Goal: Find specific page/section: Find specific page/section

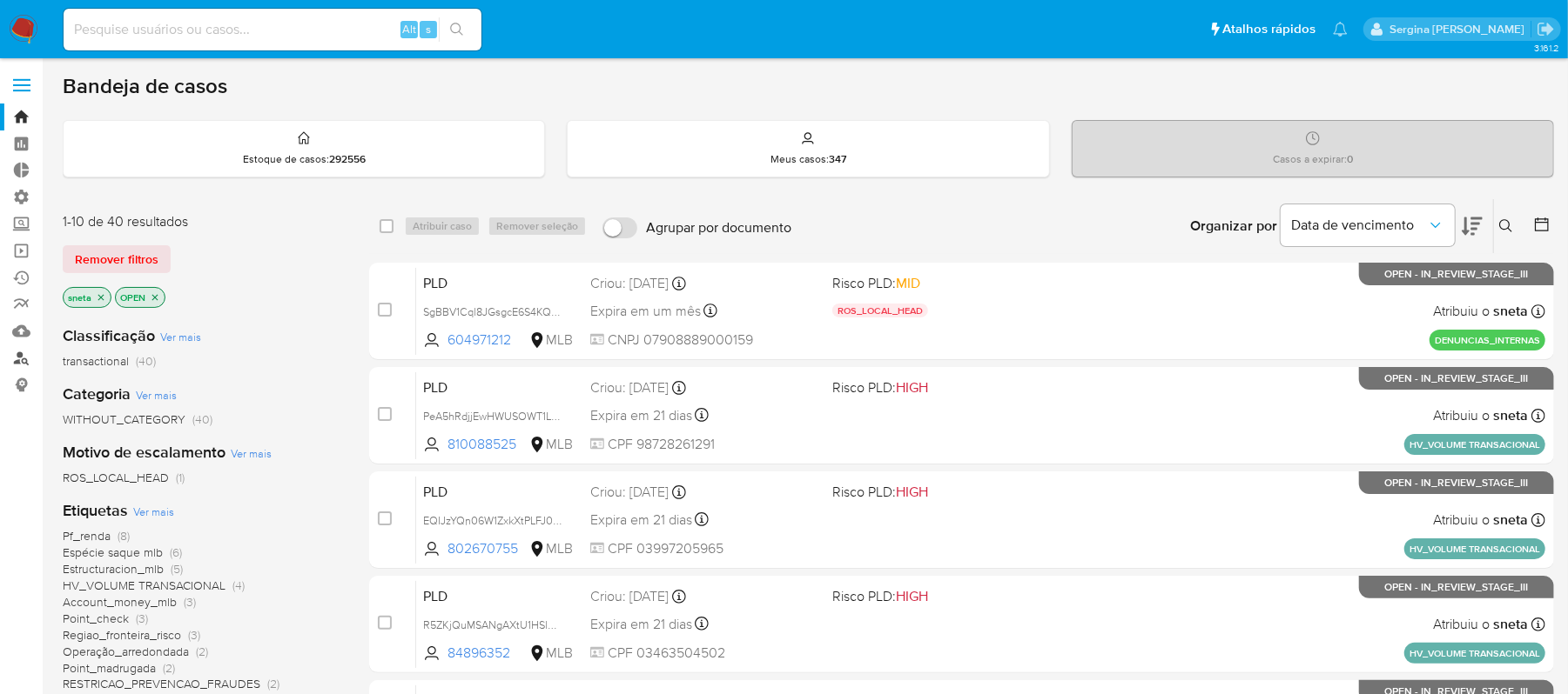
click at [24, 355] on link "Localizador de pessoas" at bounding box center [104, 358] width 207 height 27
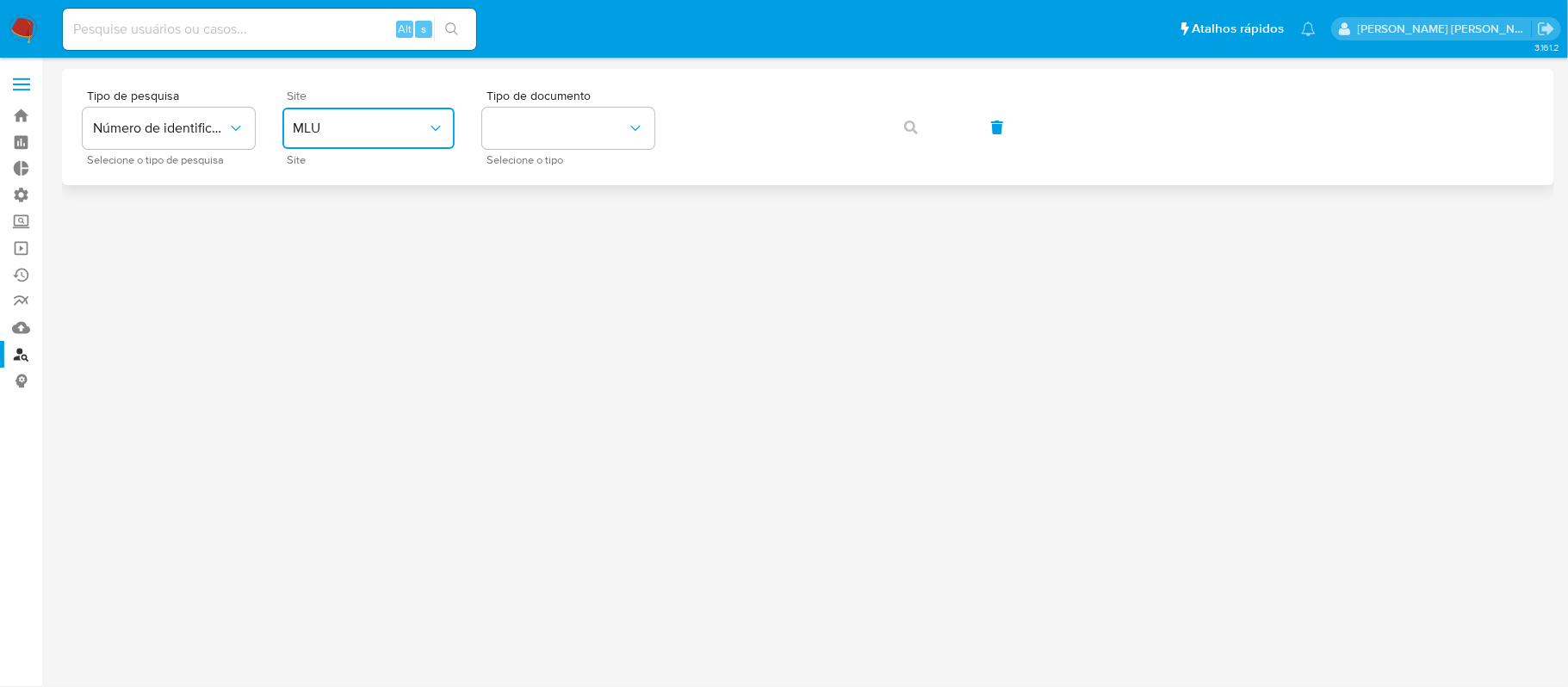
click at [308, 122] on span "MLU" at bounding box center [360, 128] width 134 height 18
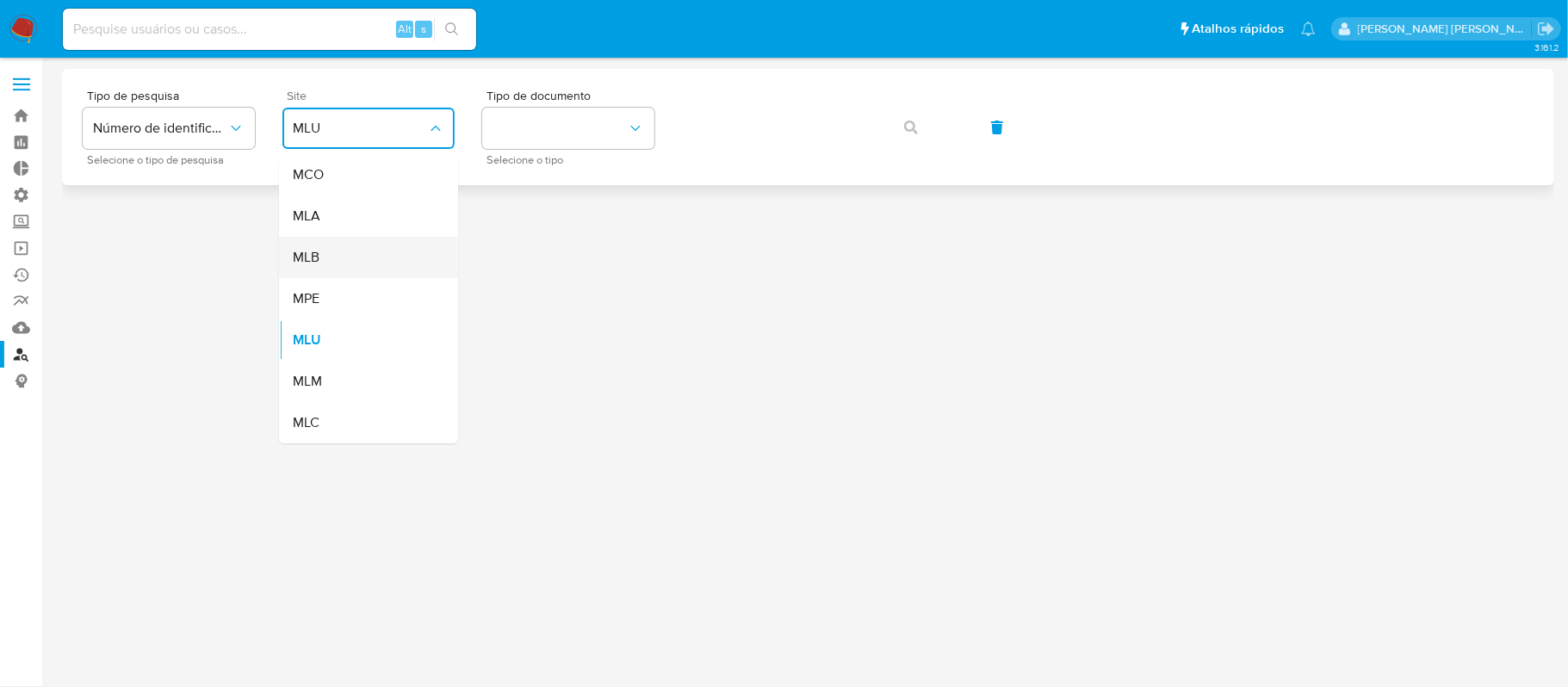
click at [322, 248] on div "MLB" at bounding box center [363, 257] width 141 height 42
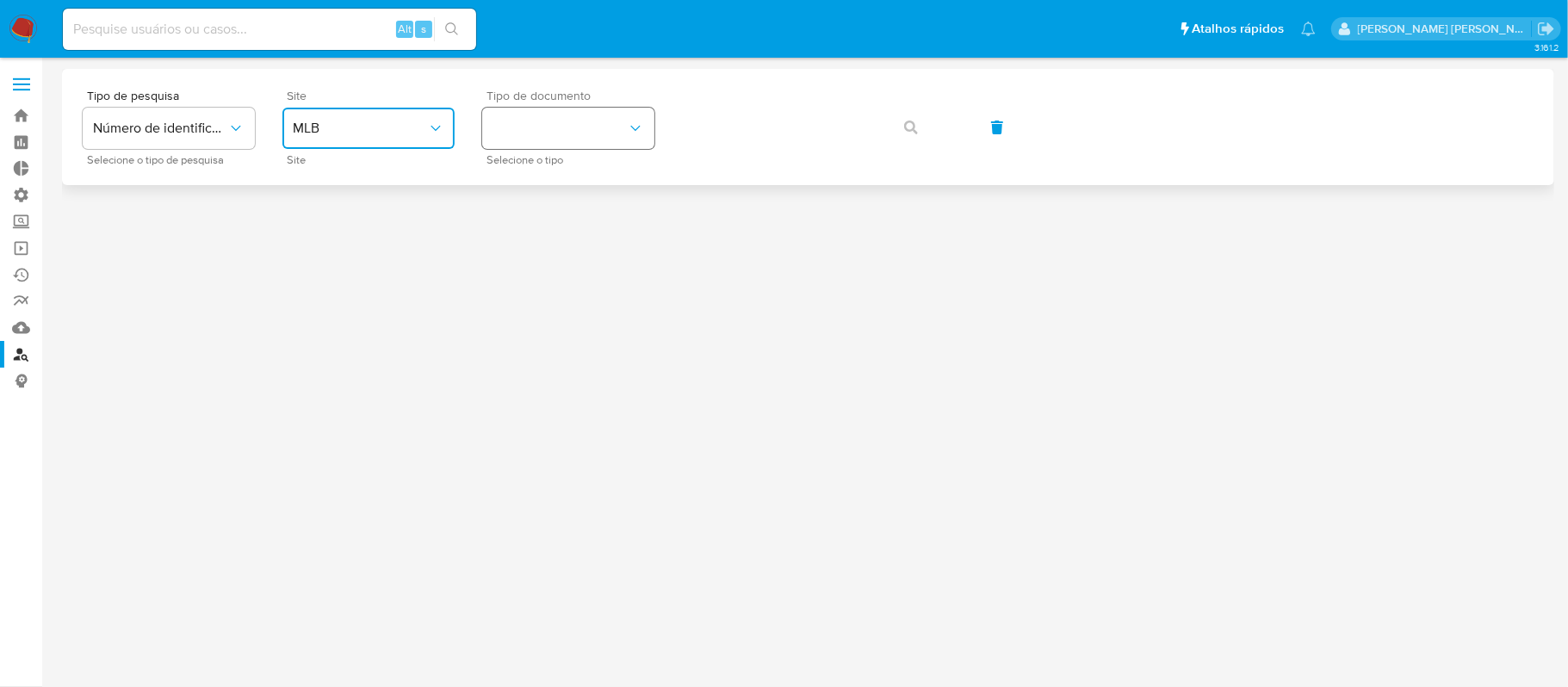
click at [521, 126] on button "identificationType" at bounding box center [569, 128] width 172 height 42
click at [537, 233] on div "CPF CPF" at bounding box center [563, 241] width 141 height 58
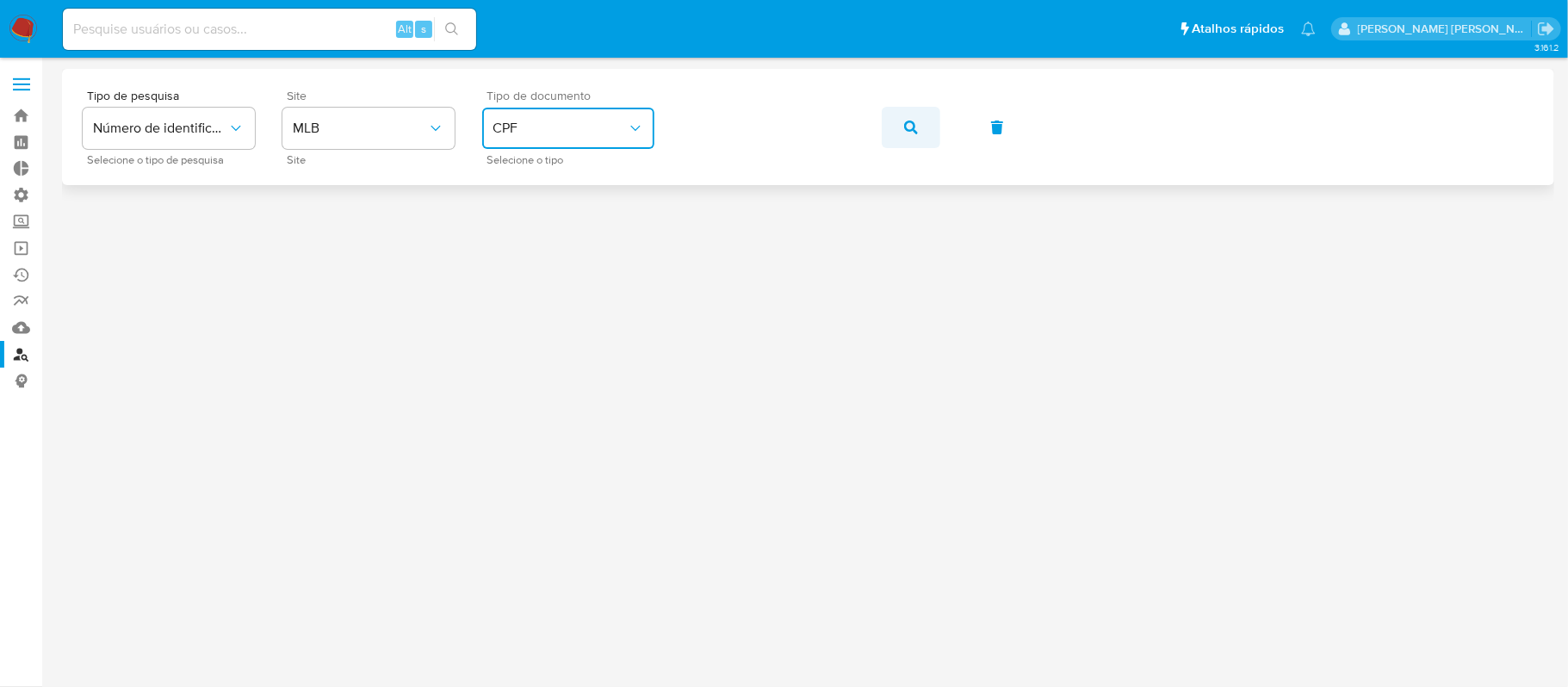
click at [908, 121] on icon "button" at bounding box center [911, 127] width 14 height 14
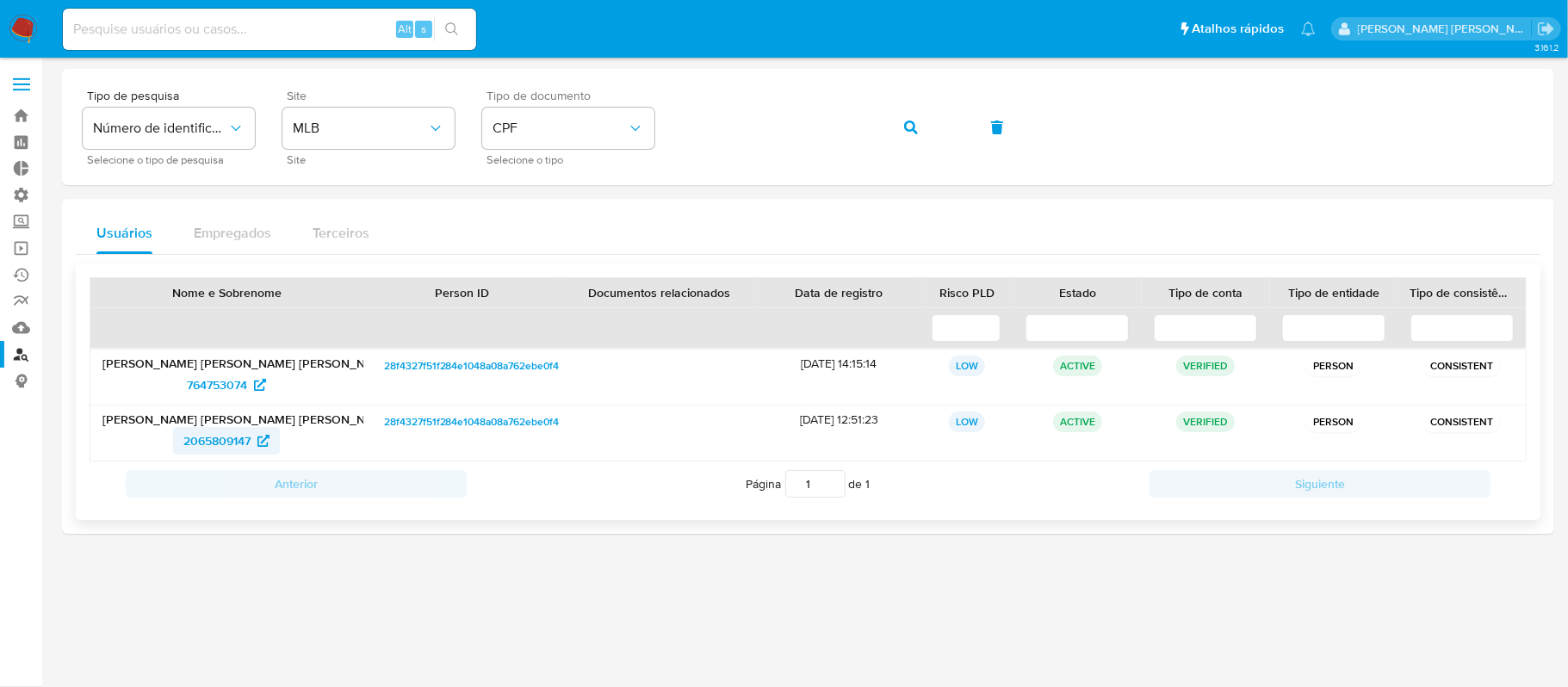
click at [238, 446] on span "2065809147" at bounding box center [216, 441] width 67 height 28
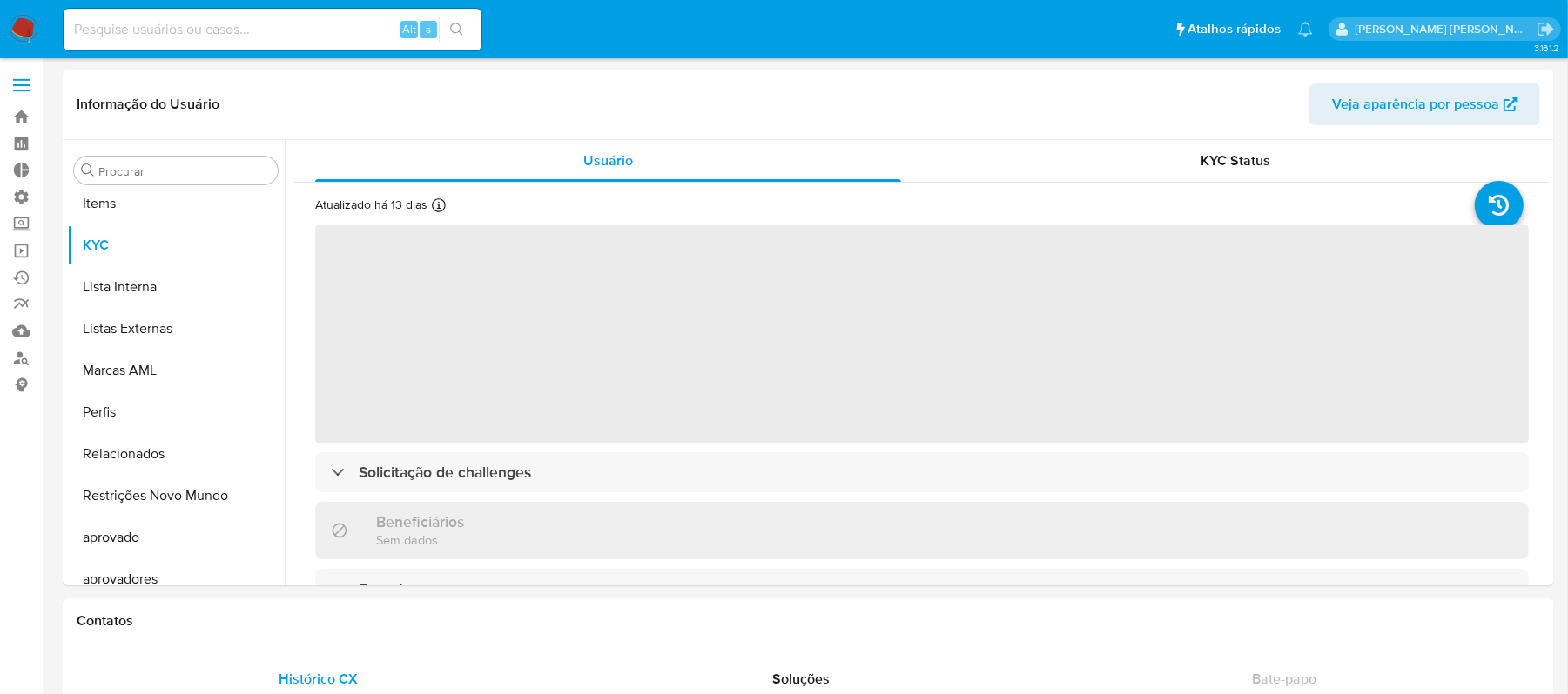
scroll to position [901, 0]
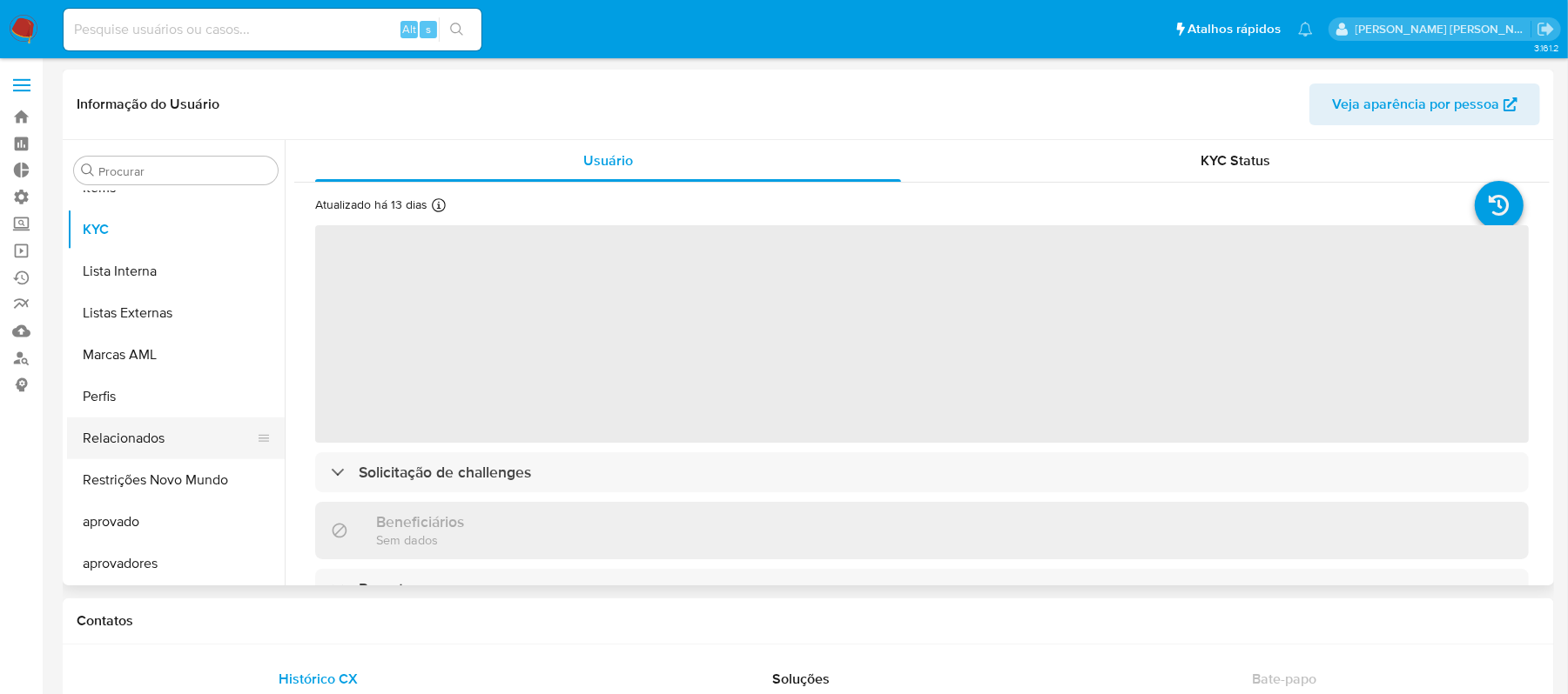
select select "10"
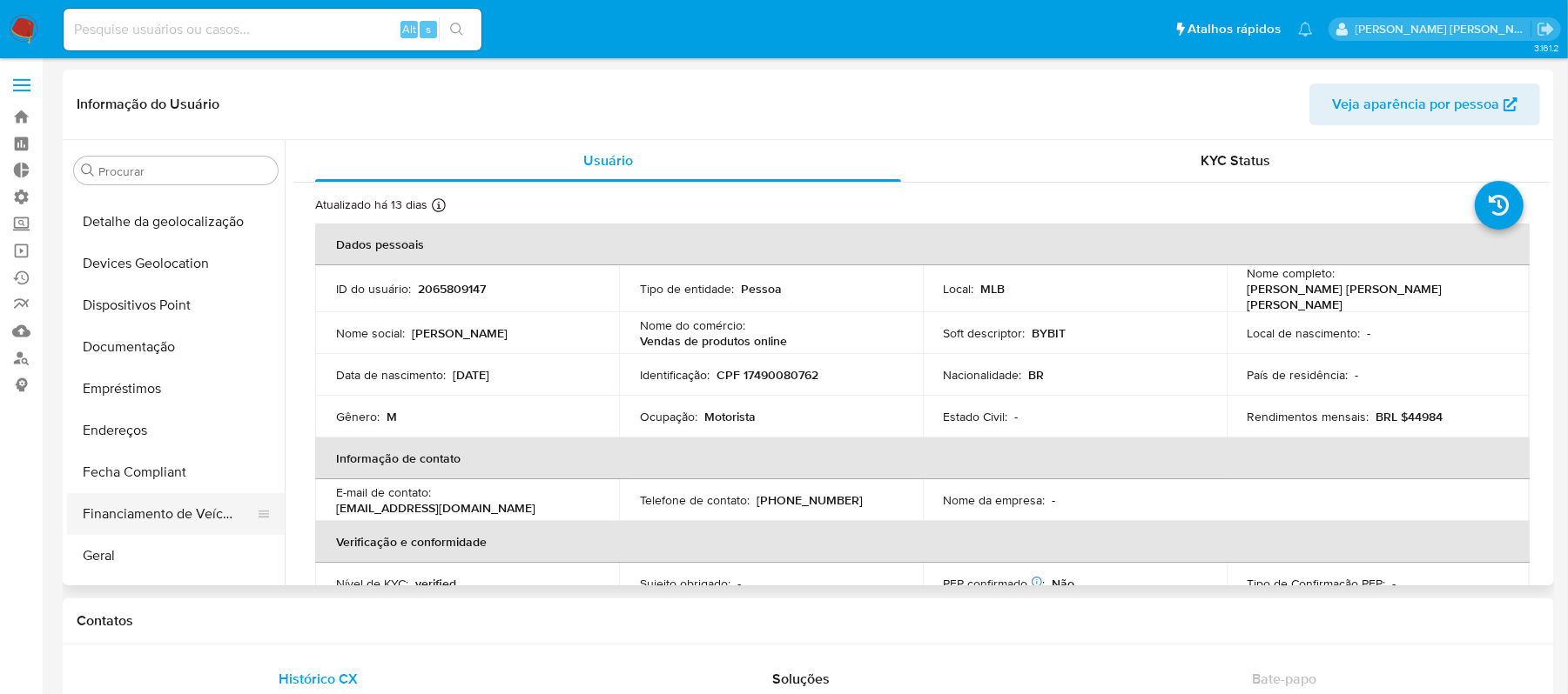
scroll to position [89, 0]
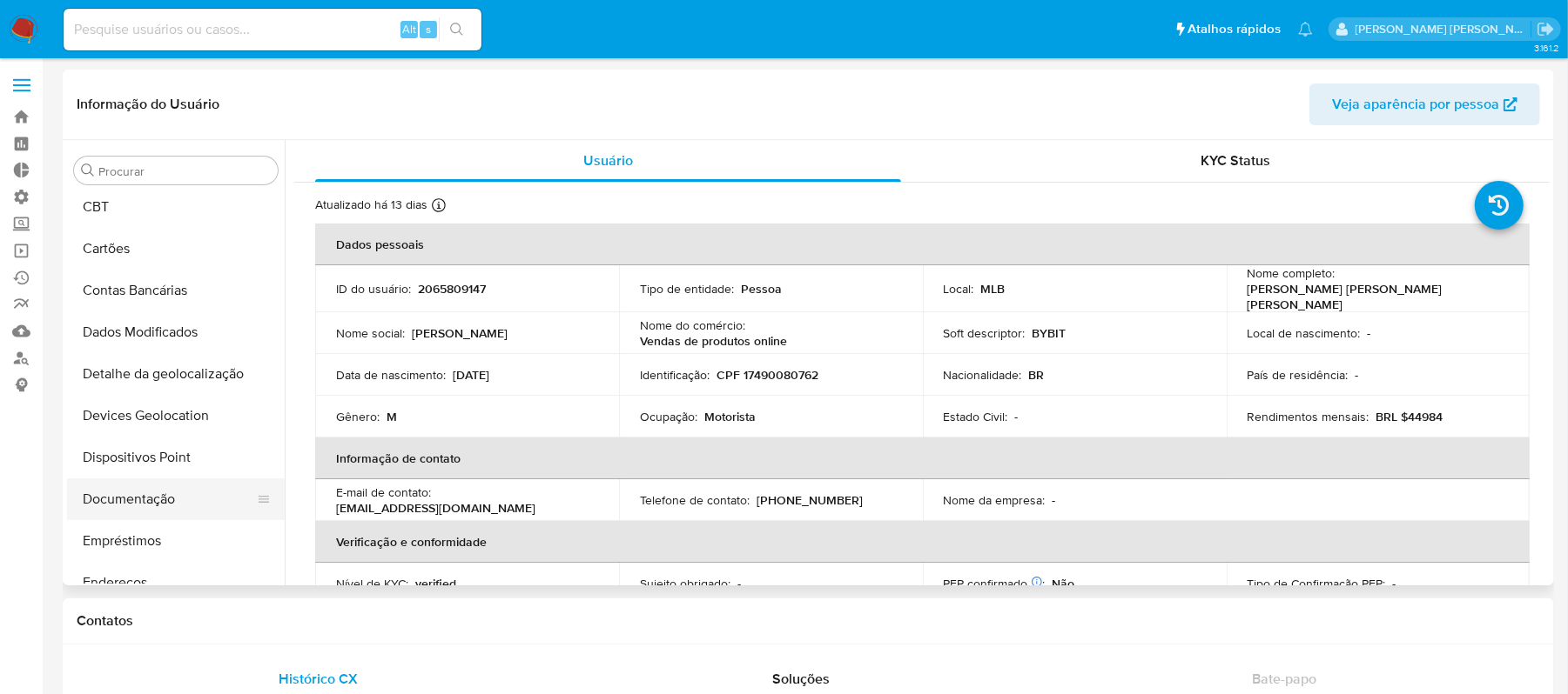
click at [148, 492] on button "Documentação" at bounding box center [169, 499] width 204 height 42
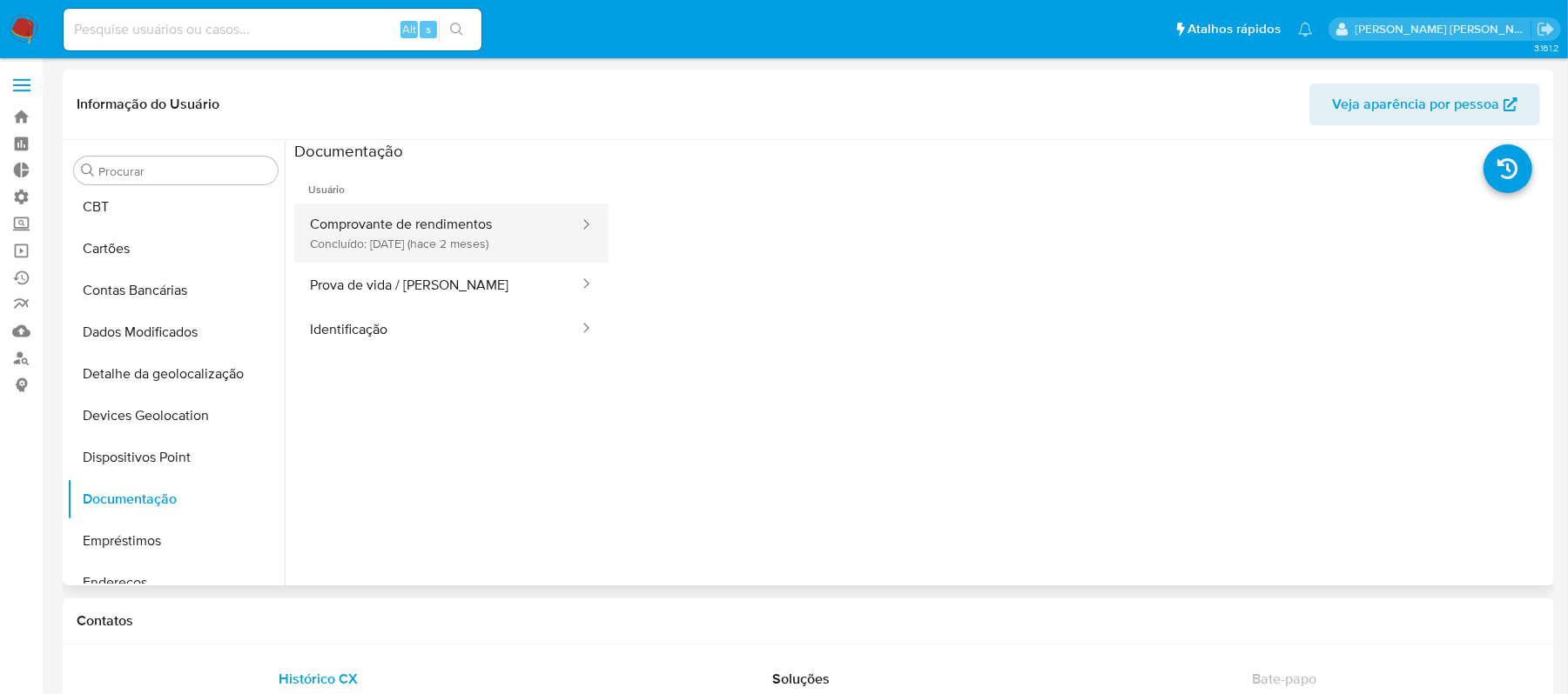
click at [425, 248] on button "Comprovante de rendimentos Concluído: [DATE] (hace 2 meses)" at bounding box center [437, 233] width 286 height 59
